Goal: Task Accomplishment & Management: Complete application form

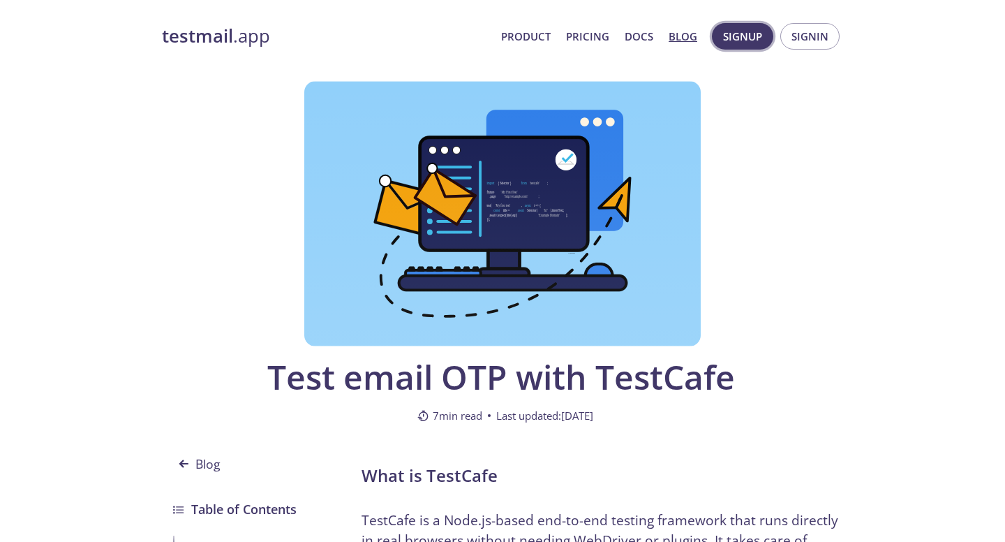
click at [743, 36] on span "Signup" at bounding box center [742, 36] width 39 height 18
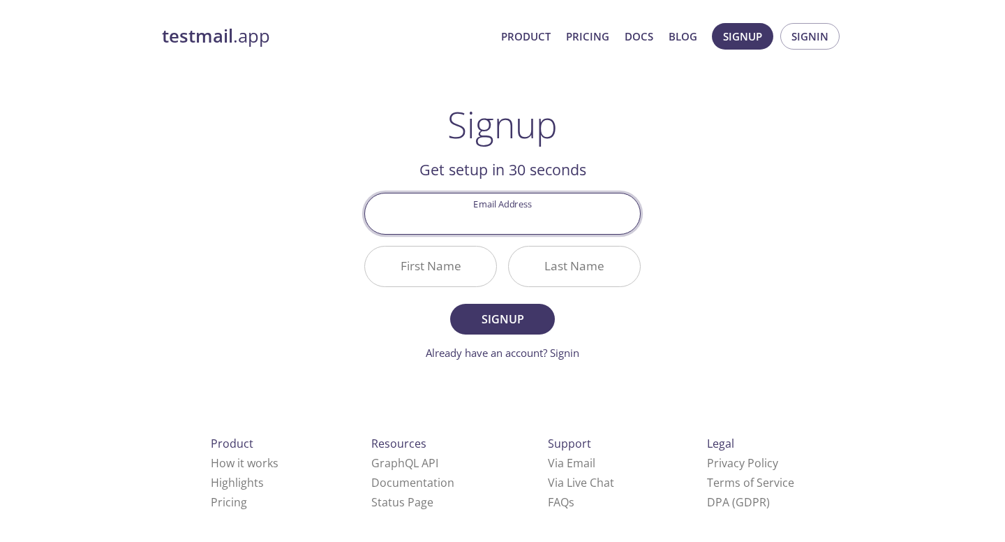
click at [558, 216] on input "Email Address" at bounding box center [502, 213] width 275 height 40
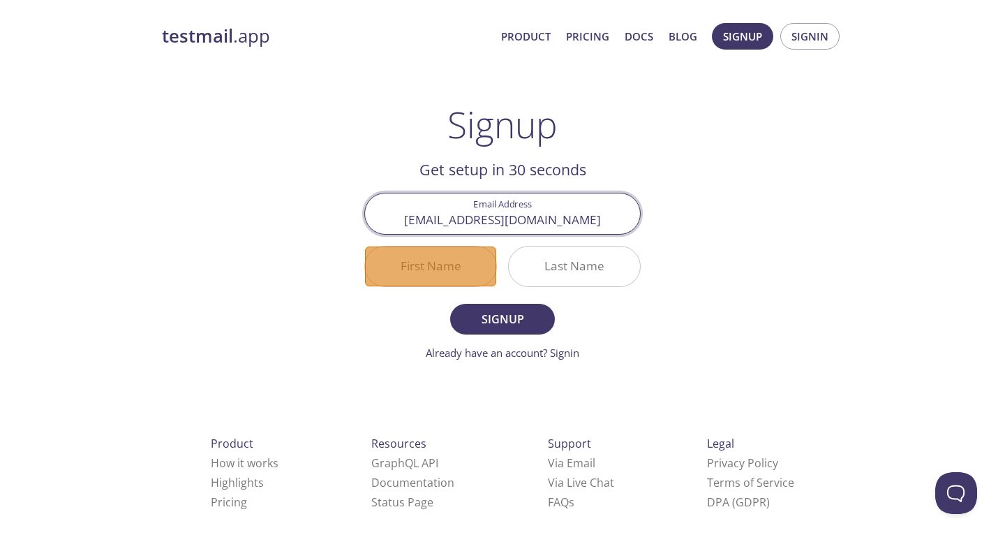
type input "[EMAIL_ADDRESS][DOMAIN_NAME]"
click at [434, 265] on input "First Name" at bounding box center [430, 266] width 131 height 40
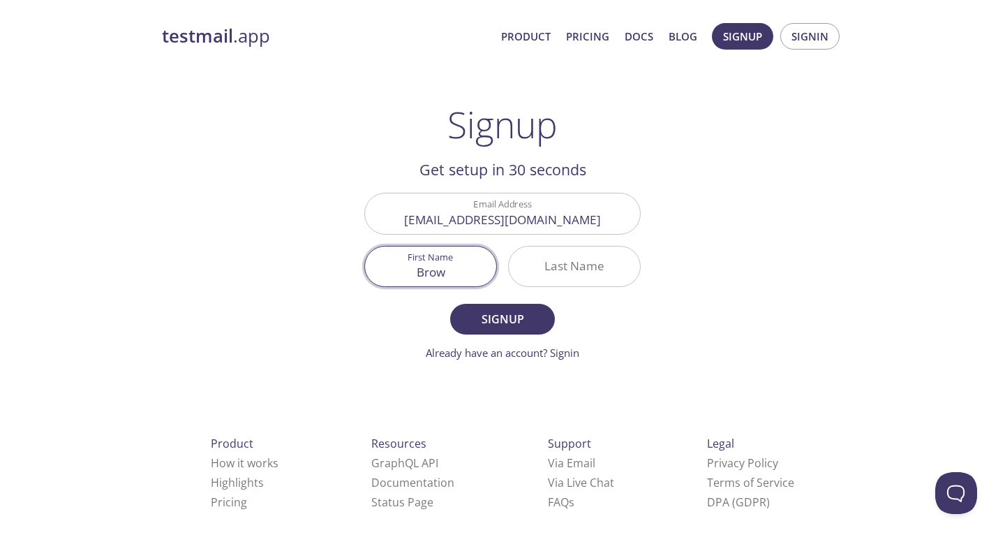
type input "Brow"
click at [572, 266] on input "Last Name" at bounding box center [574, 266] width 131 height 40
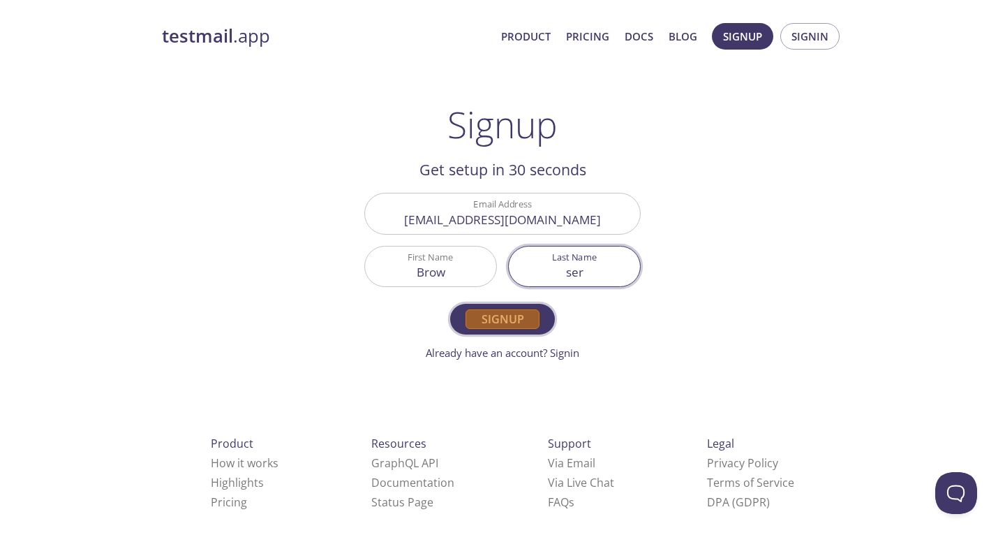
type input "ser"
click at [502, 319] on span "Signup" at bounding box center [503, 319] width 74 height 20
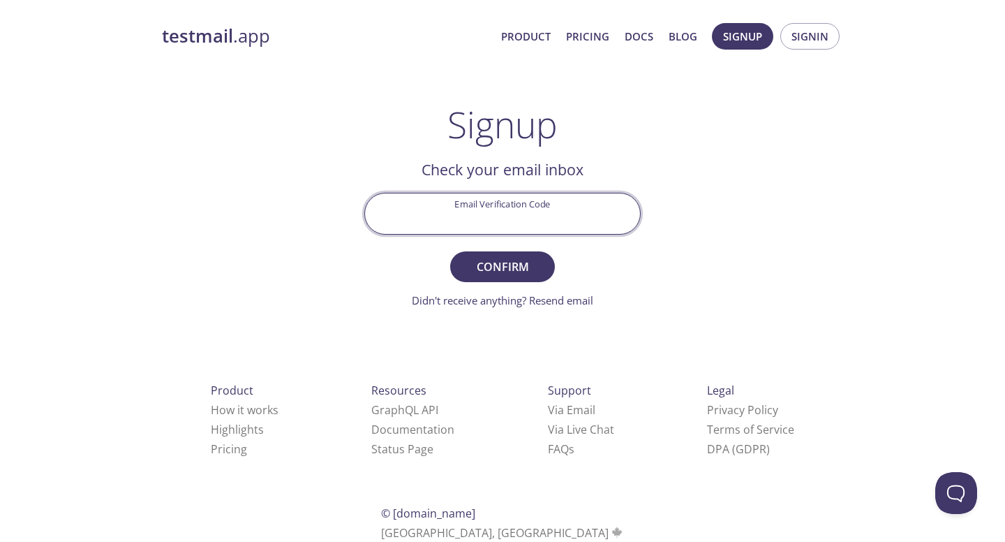
click at [506, 219] on input "Email Verification Code" at bounding box center [502, 213] width 275 height 40
type input "J833HXM"
click at [502, 266] on span "Confirm" at bounding box center [503, 267] width 74 height 20
